Goal: Transaction & Acquisition: Purchase product/service

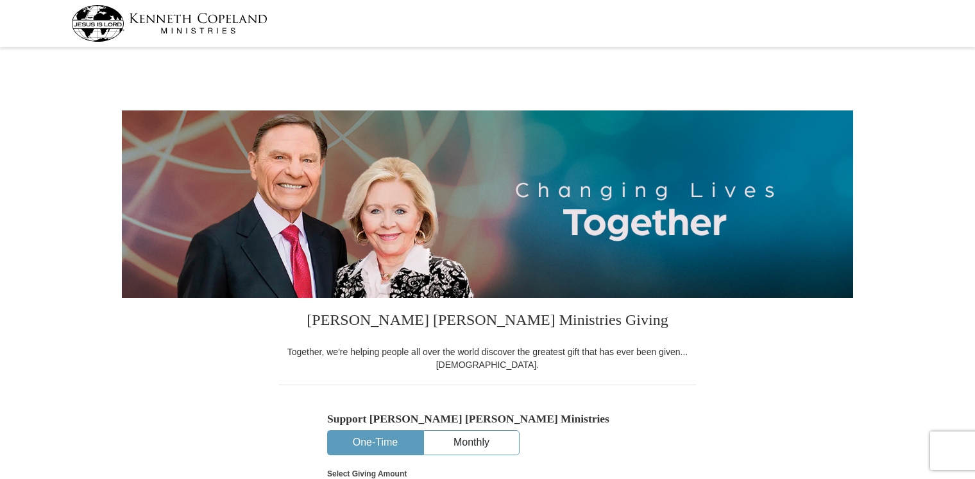
select select "NY"
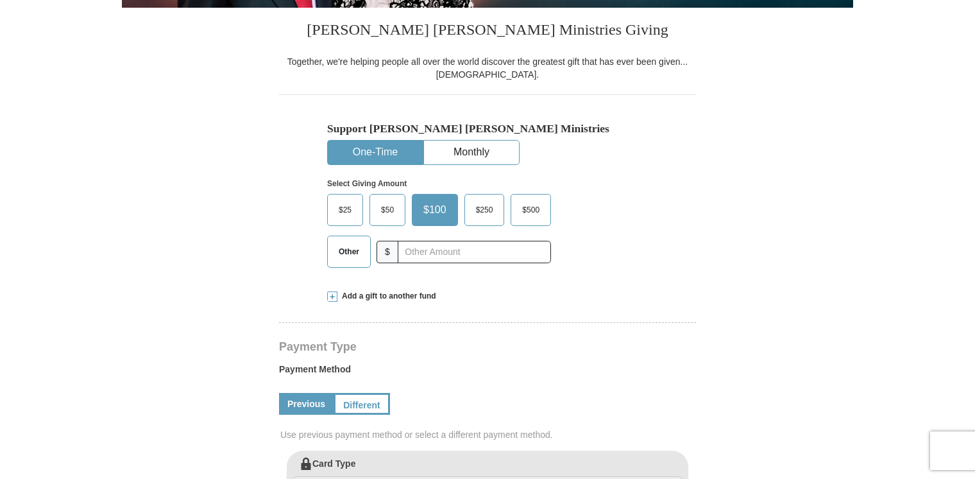
scroll to position [293, 0]
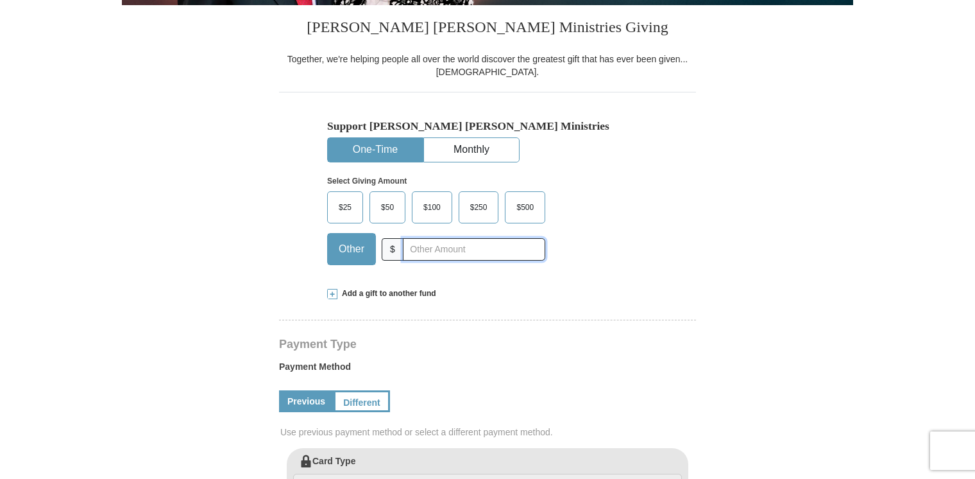
click at [436, 240] on input "text" at bounding box center [474, 249] width 142 height 22
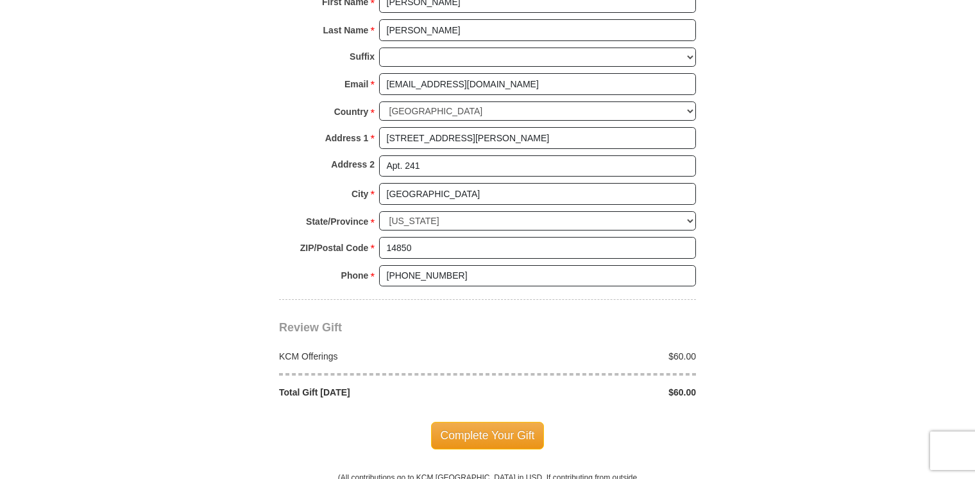
scroll to position [910, 0]
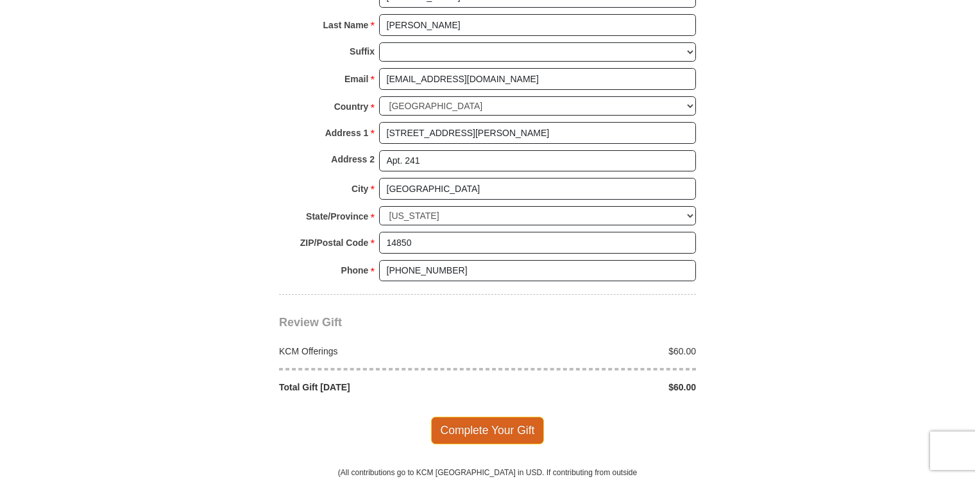
type input "60.00"
click at [515, 422] on span "Complete Your Gift" at bounding box center [488, 429] width 114 height 27
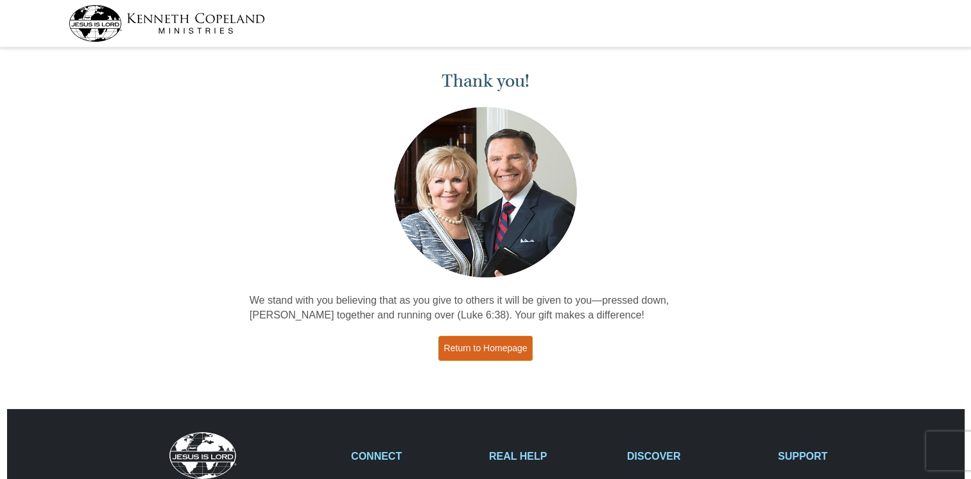
click at [491, 350] on link "Return to Homepage" at bounding box center [485, 348] width 95 height 25
